Goal: Information Seeking & Learning: Check status

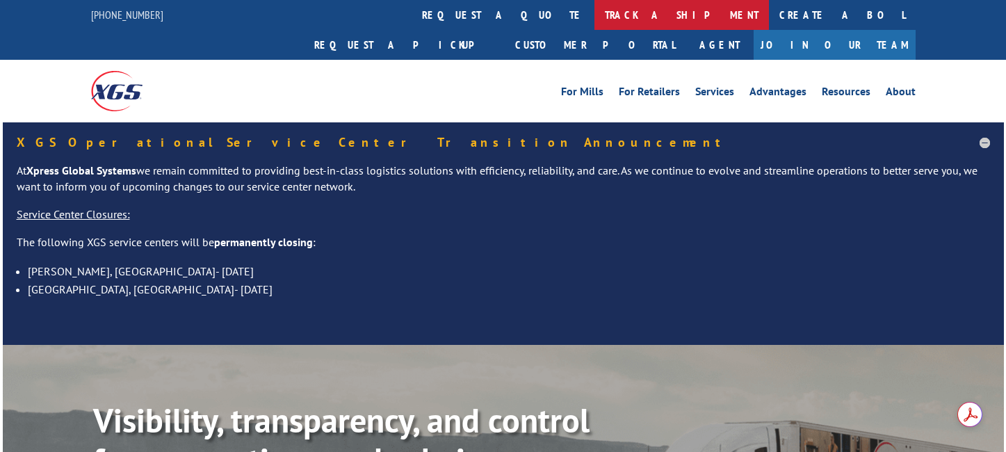
click at [594, 11] on link "track a shipment" at bounding box center [681, 15] width 174 height 30
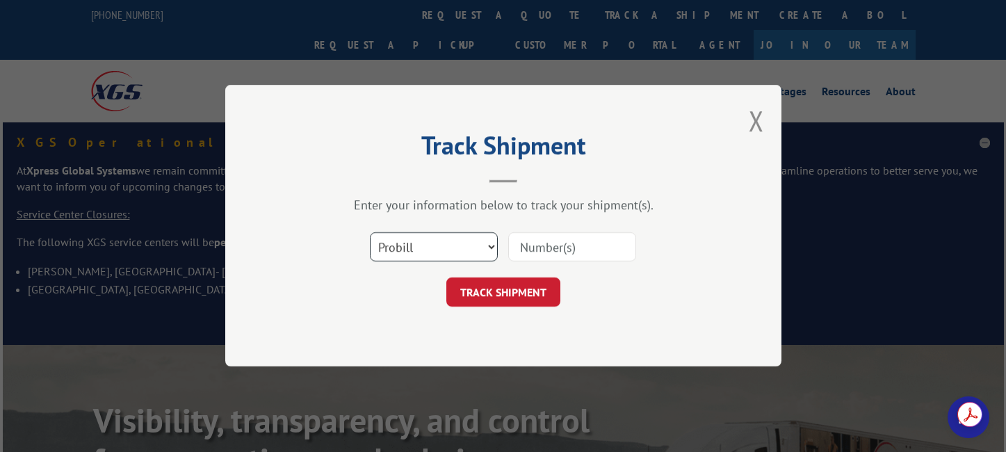
click at [439, 247] on select "Select category... Probill BOL PO" at bounding box center [434, 247] width 128 height 29
select select "bol"
click at [370, 233] on select "Select category... Probill BOL PO" at bounding box center [434, 247] width 128 height 29
click at [556, 243] on input at bounding box center [572, 247] width 128 height 29
type input "2842156"
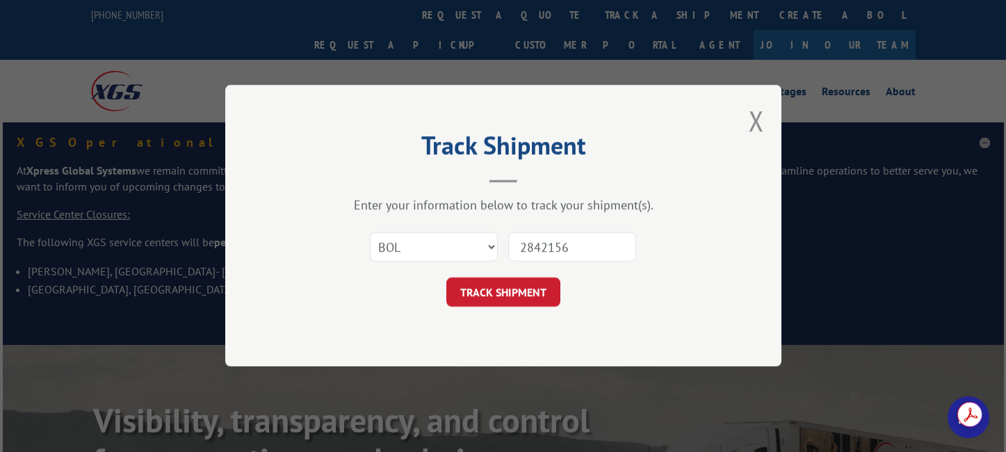
click button "TRACK SHIPMENT" at bounding box center [503, 292] width 114 height 29
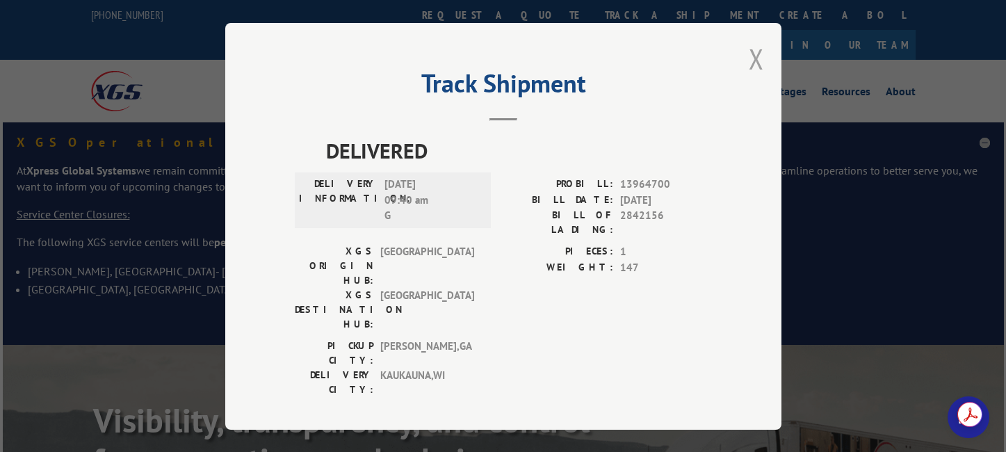
click at [752, 58] on button "Close modal" at bounding box center [755, 58] width 15 height 37
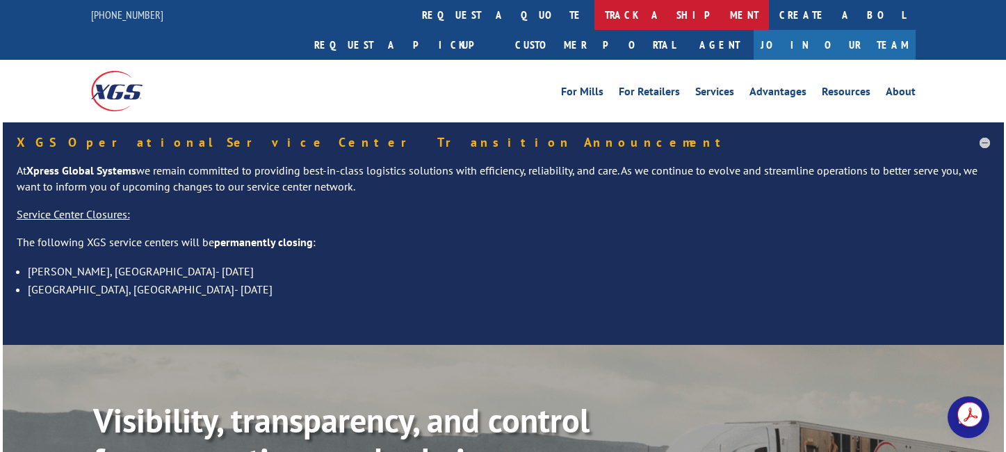
click at [594, 15] on link "track a shipment" at bounding box center [681, 15] width 174 height 30
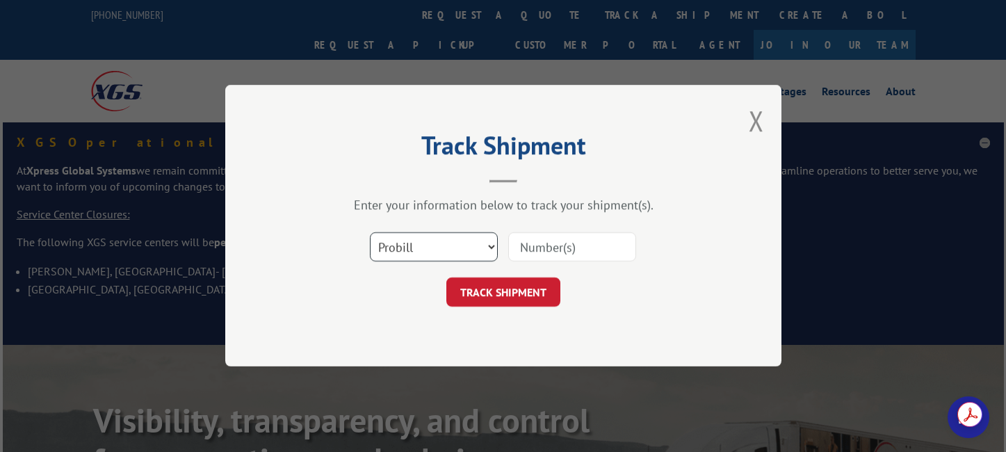
click at [422, 249] on select "Select category... Probill BOL PO" at bounding box center [434, 247] width 128 height 29
select select "bol"
click at [370, 233] on select "Select category... Probill BOL PO" at bounding box center [434, 247] width 128 height 29
click at [540, 243] on input at bounding box center [572, 247] width 128 height 29
type input "2842156"
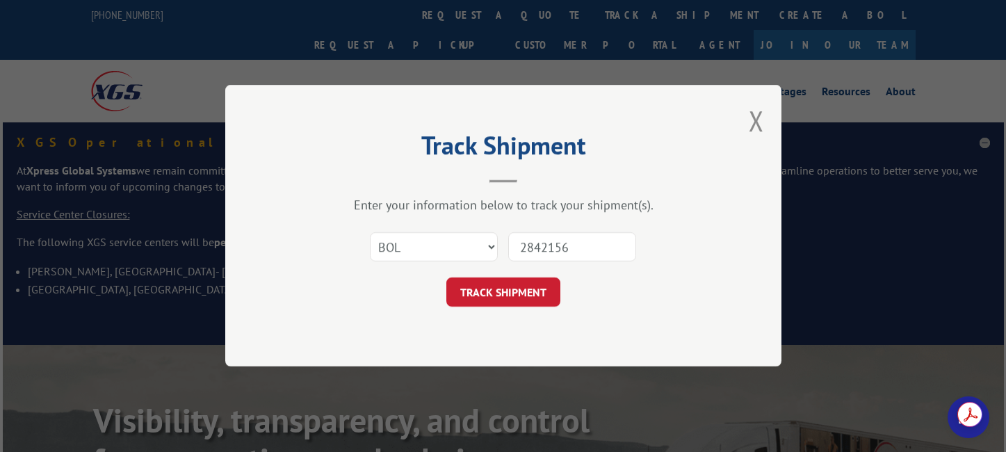
click button "TRACK SHIPMENT" at bounding box center [503, 292] width 114 height 29
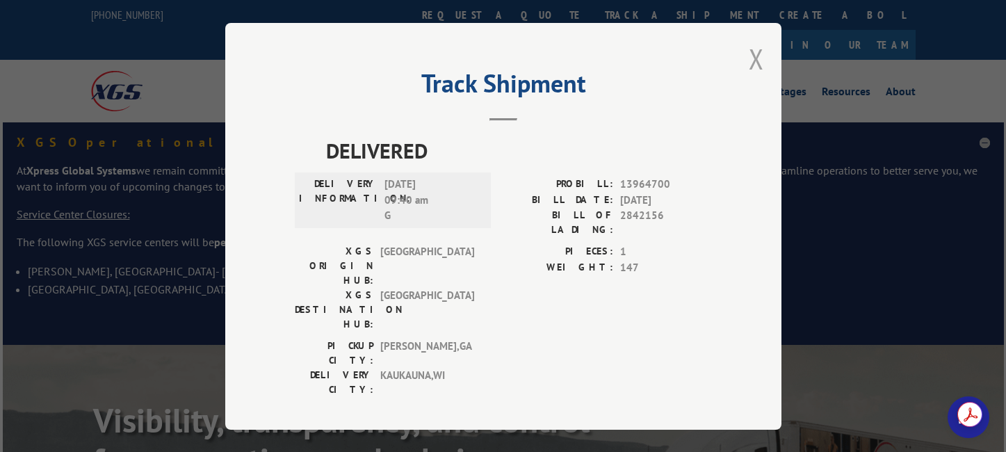
click at [750, 53] on button "Close modal" at bounding box center [755, 58] width 15 height 37
